Goal: Navigation & Orientation: Find specific page/section

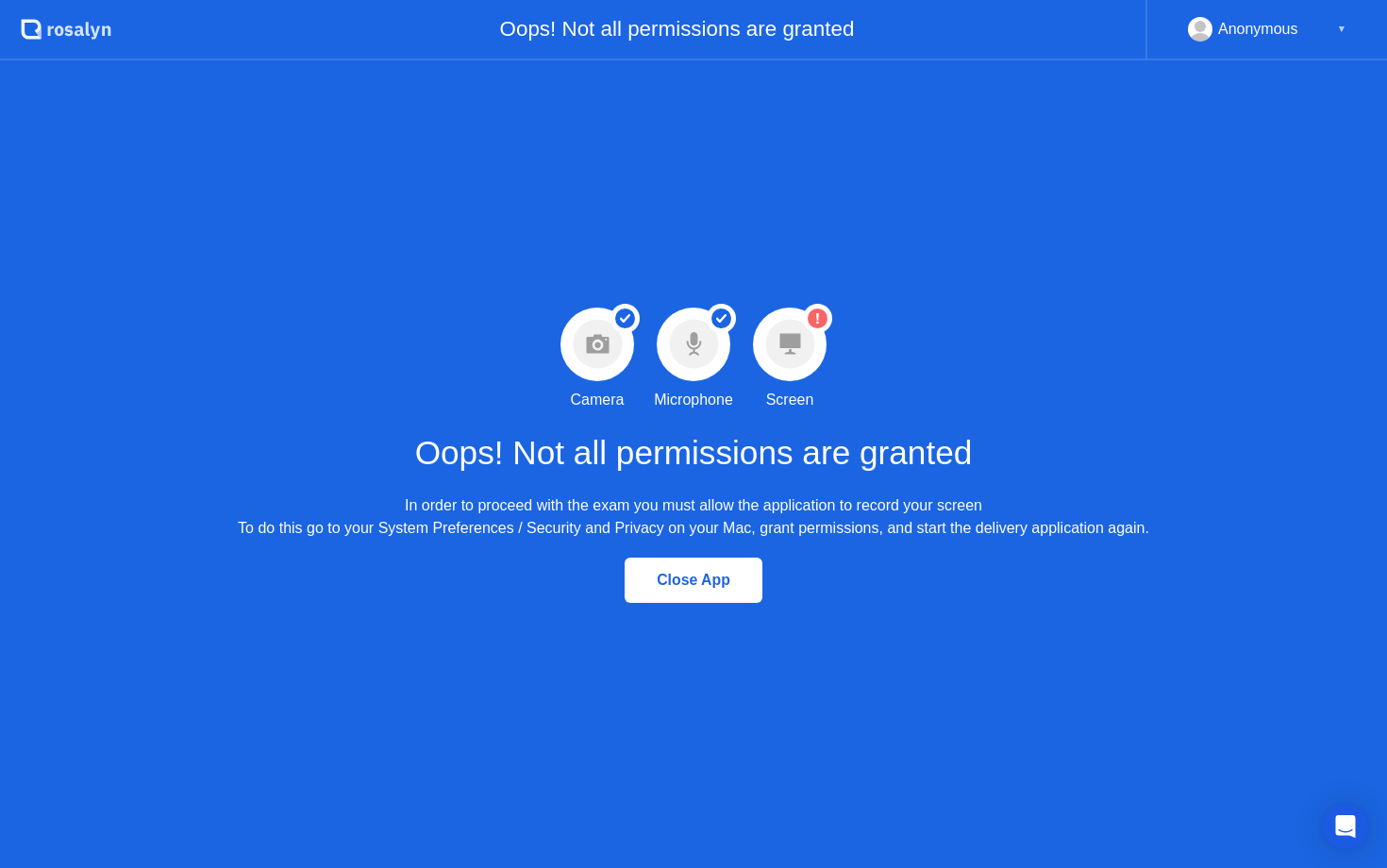
click at [797, 340] on icon at bounding box center [790, 344] width 21 height 21
click at [818, 315] on circle at bounding box center [817, 318] width 20 height 20
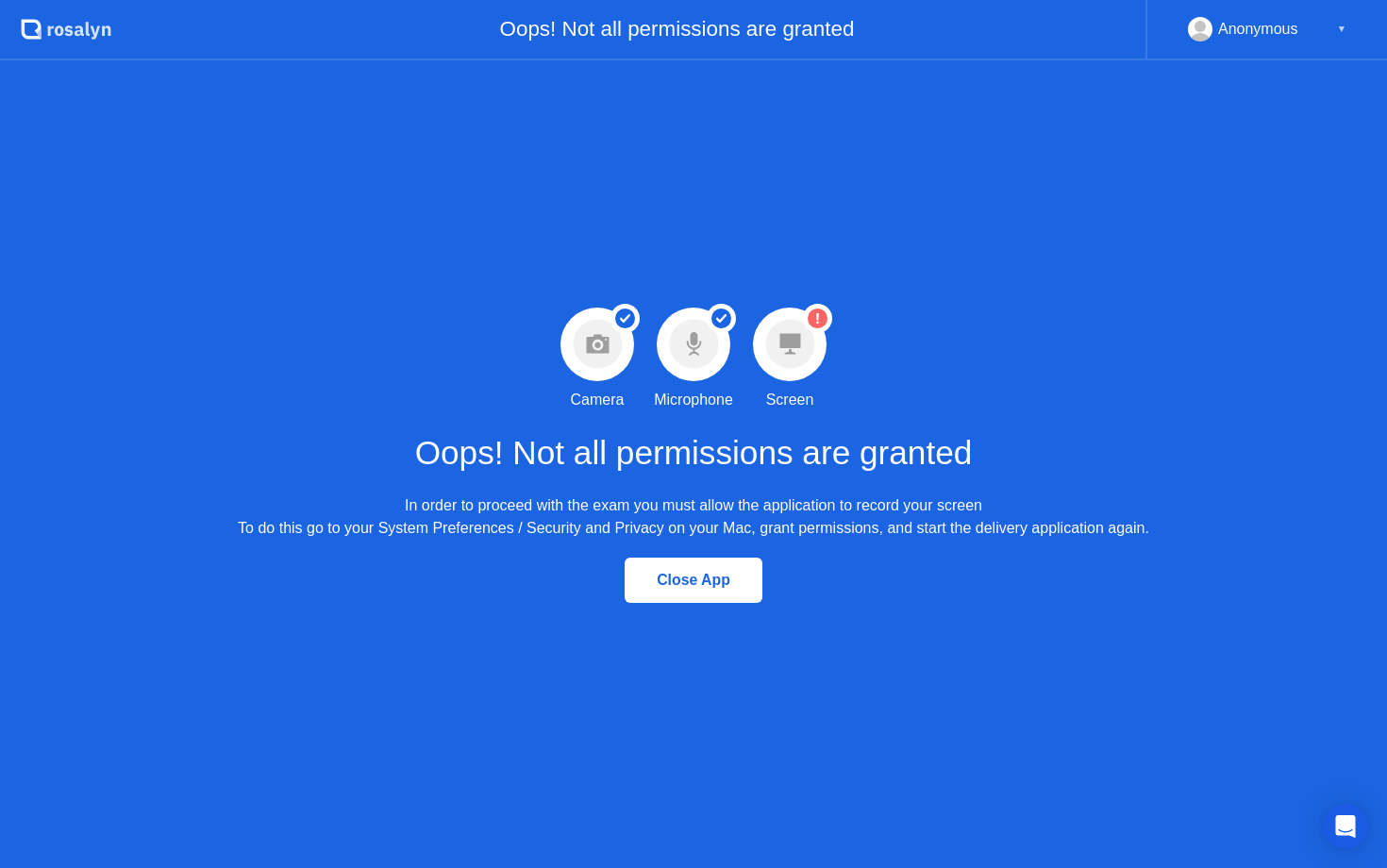
click at [805, 297] on div "Success Camera permission granted Camera Success Microphone permission granted …" at bounding box center [694, 464] width 1387 height 808
click at [805, 304] on icon "Warning Screen permission not granted" at bounding box center [817, 318] width 29 height 29
click at [695, 362] on circle at bounding box center [694, 344] width 49 height 49
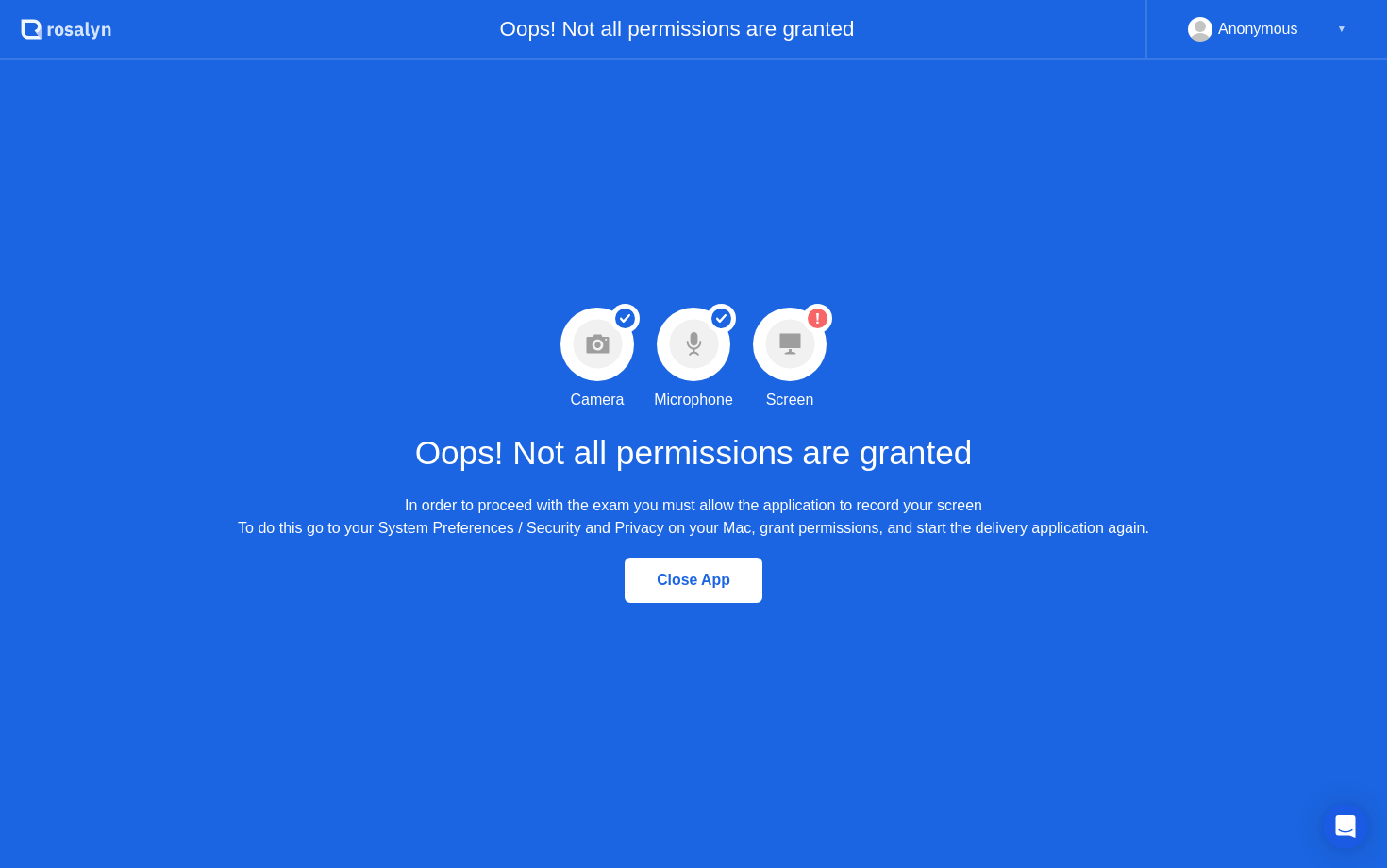
click at [873, 347] on div "Success Camera permission granted Camera Success Microphone permission granted …" at bounding box center [694, 464] width 1387 height 808
click at [727, 574] on div "Close App" at bounding box center [694, 580] width 126 height 17
